Goal: Consume media (video, audio): Consume media (video, audio)

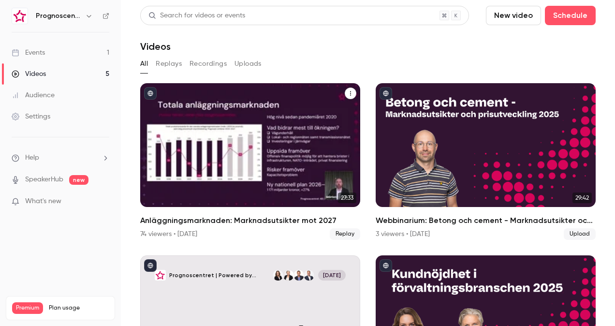
click at [223, 216] on h2 "Anläggningsmarknaden: Marknadsutsikter mot 2027" at bounding box center [250, 221] width 220 height 12
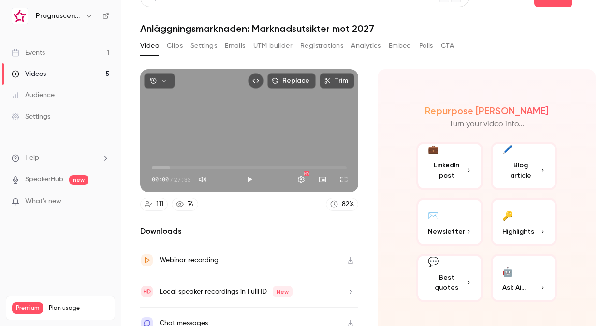
scroll to position [28, 0]
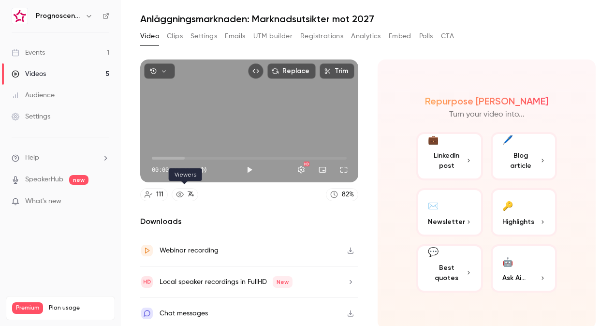
click at [180, 196] on link "74" at bounding box center [185, 194] width 27 height 13
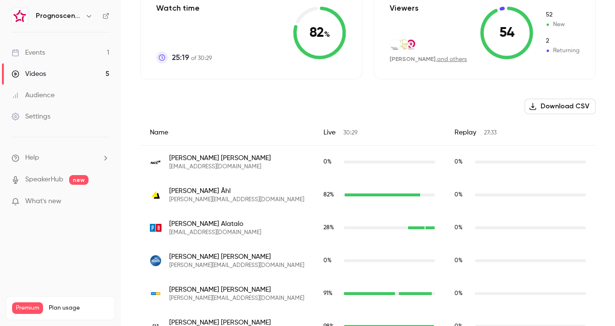
scroll to position [76, 0]
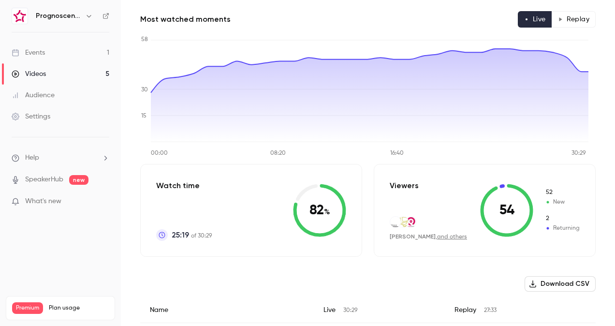
drag, startPoint x: 45, startPoint y: 74, endPoint x: 53, endPoint y: 74, distance: 7.3
click at [46, 74] on link "Videos 5" at bounding box center [60, 73] width 121 height 21
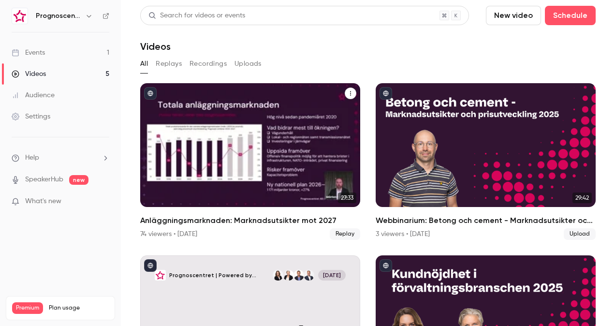
click at [179, 224] on div "Anläggningsmarknaden: Marknadsutsikter mot 2027 74 viewers • [DATE] Replay" at bounding box center [250, 227] width 220 height 25
click at [167, 216] on h2 "Anläggningsmarknaden: Marknadsutsikter mot 2027" at bounding box center [250, 221] width 220 height 12
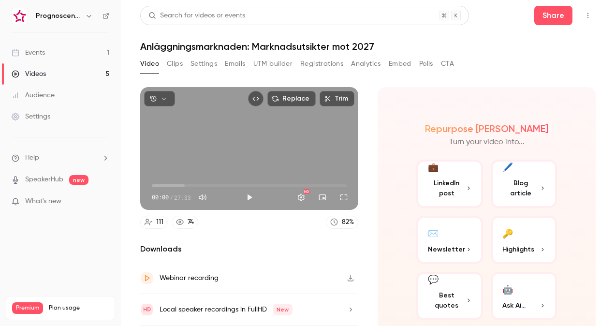
click at [321, 65] on button "Registrations" at bounding box center [321, 63] width 43 height 15
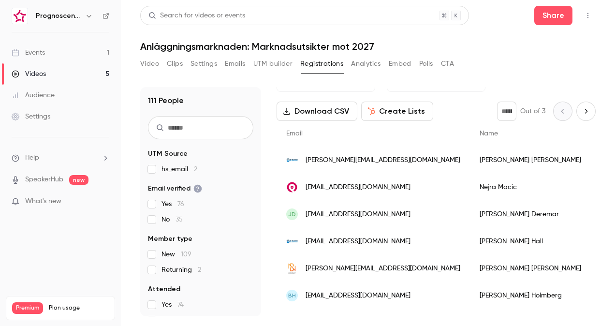
scroll to position [48, 0]
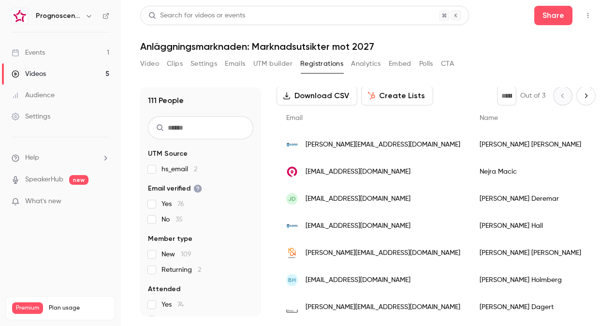
click at [354, 69] on button "Analytics" at bounding box center [366, 63] width 30 height 15
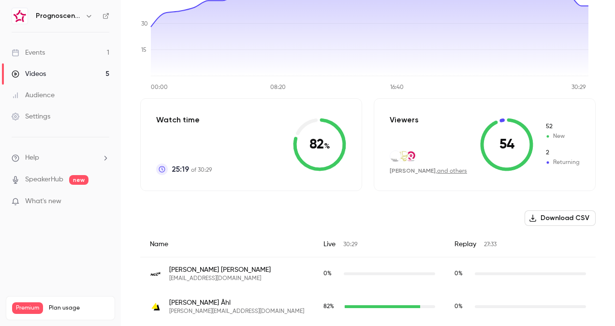
scroll to position [145, 0]
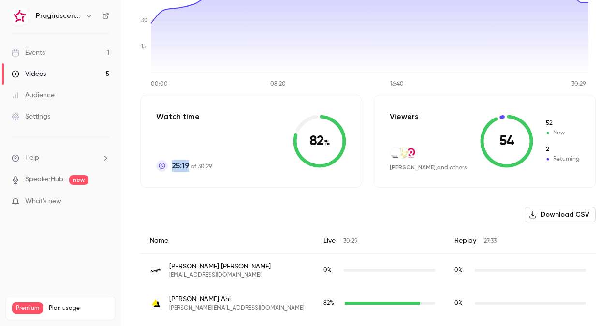
drag, startPoint x: 173, startPoint y: 166, endPoint x: 213, endPoint y: 170, distance: 40.3
click at [213, 170] on div "Watch time 25:19 of 30:29 82 %" at bounding box center [251, 141] width 222 height 93
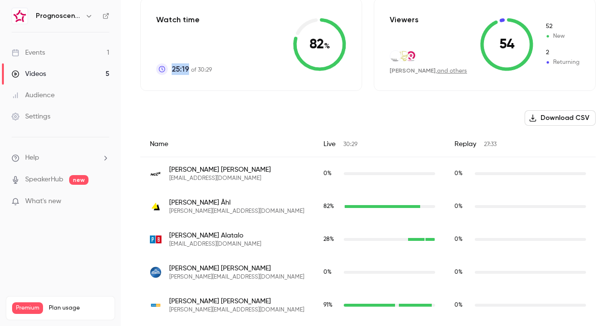
scroll to position [290, 0]
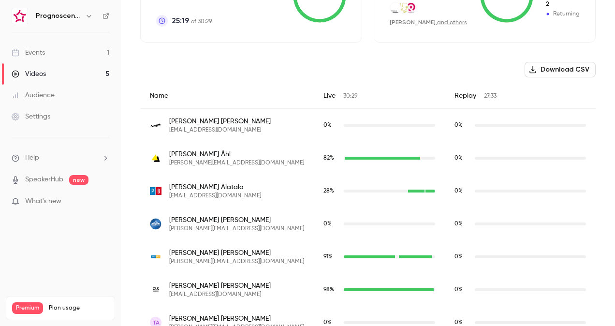
click at [375, 190] on div "elisabeth.alatalo@projektledarbyran.se" at bounding box center [389, 191] width 91 height 3
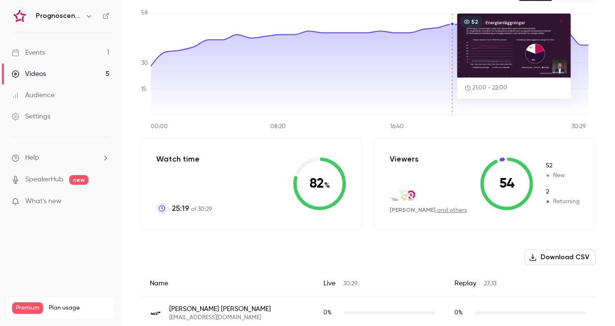
scroll to position [0, 0]
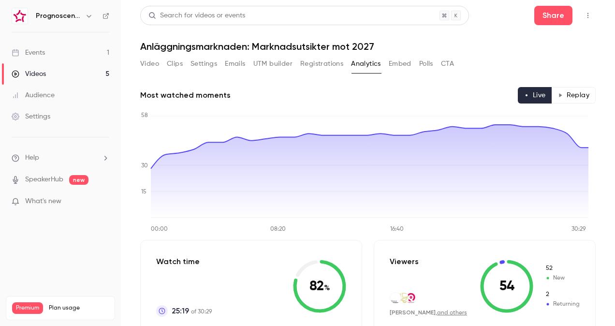
click at [179, 65] on button "Clips" at bounding box center [175, 63] width 16 height 15
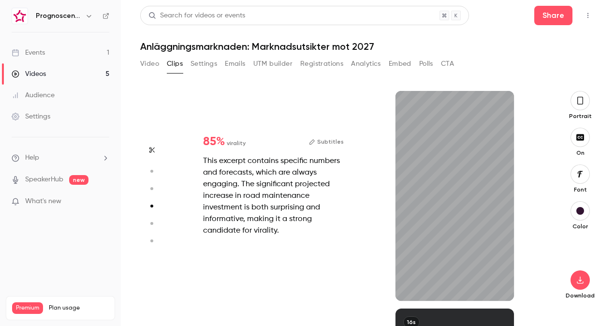
type input "*"
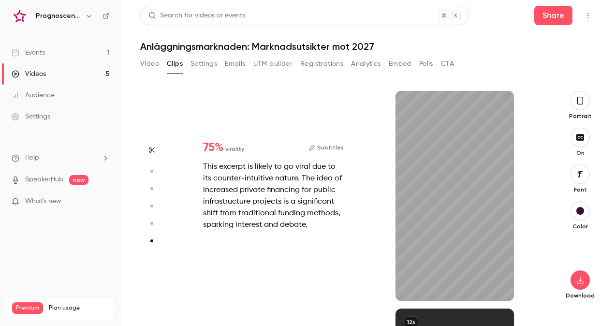
type input "*"
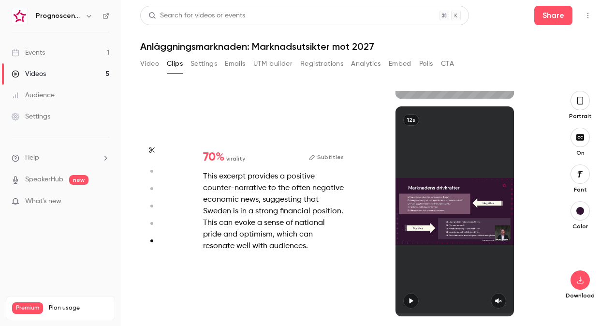
scroll to position [1072, 0]
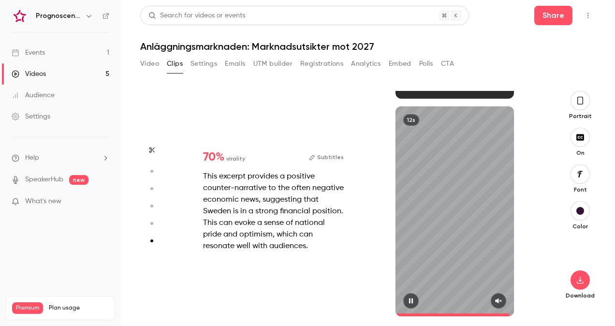
type input "*"
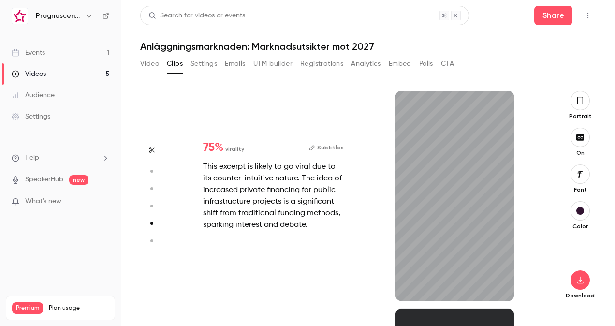
scroll to position [653, 0]
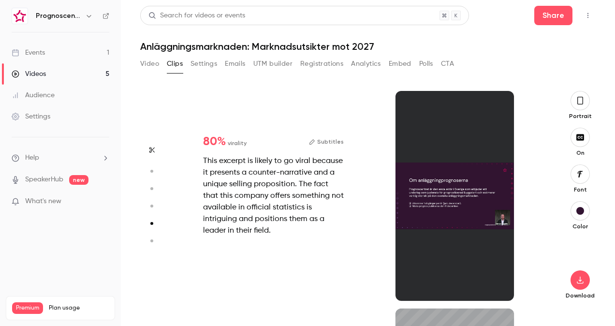
type input "*"
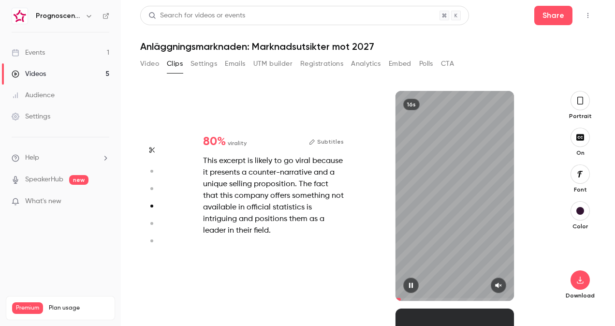
type input "*"
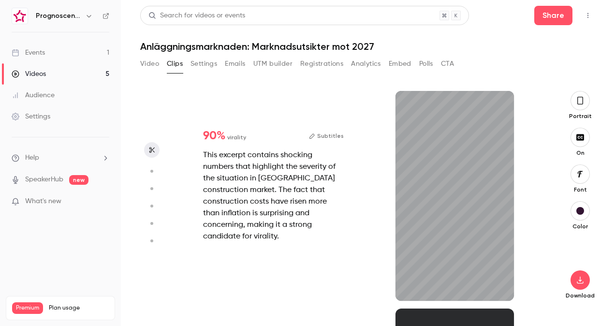
scroll to position [0, 0]
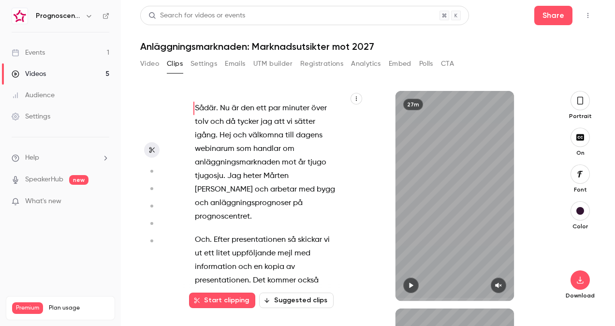
type input "*"
click at [424, 63] on button "Polls" at bounding box center [426, 63] width 14 height 15
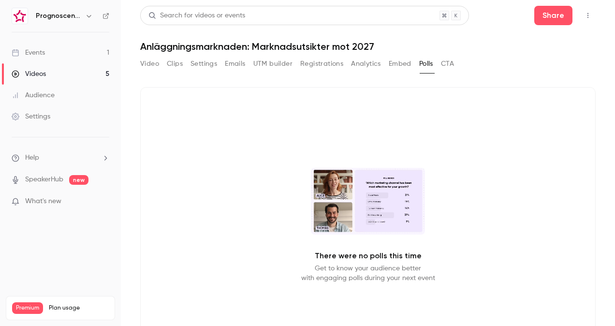
click at [445, 62] on button "CTA" at bounding box center [447, 63] width 13 height 15
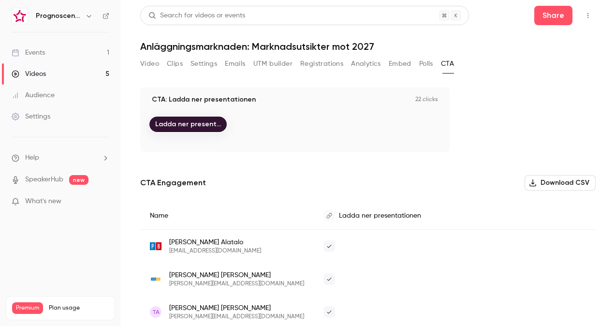
click at [61, 53] on link "Events 1" at bounding box center [60, 52] width 121 height 21
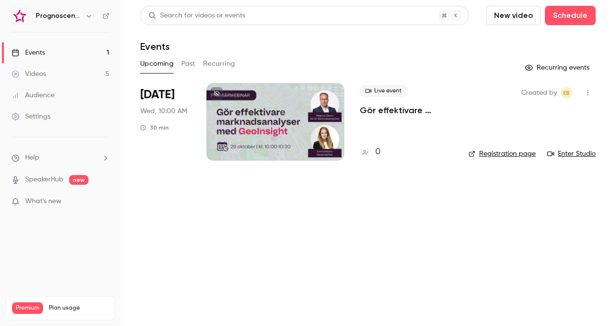
click at [80, 72] on link "Videos 5" at bounding box center [60, 73] width 121 height 21
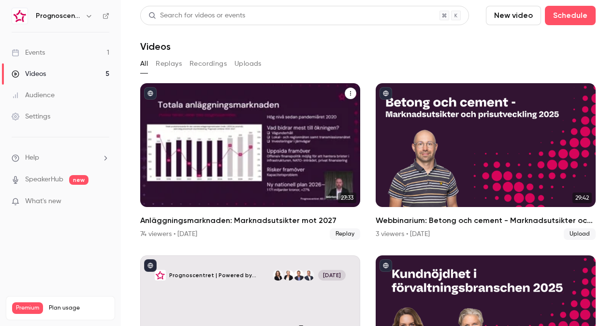
click at [177, 229] on div "74 viewers • [DATE]" at bounding box center [168, 234] width 57 height 10
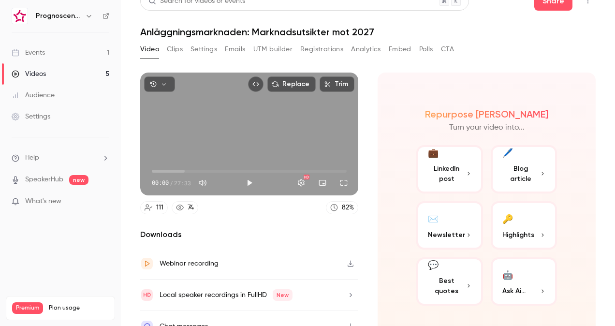
scroll to position [28, 0]
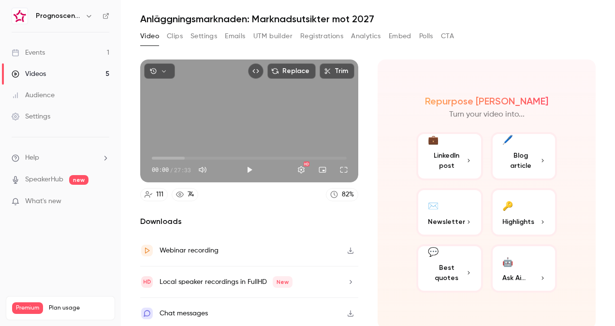
click at [530, 217] on p "Highlights" at bounding box center [524, 222] width 44 height 10
